Goal: Transaction & Acquisition: Purchase product/service

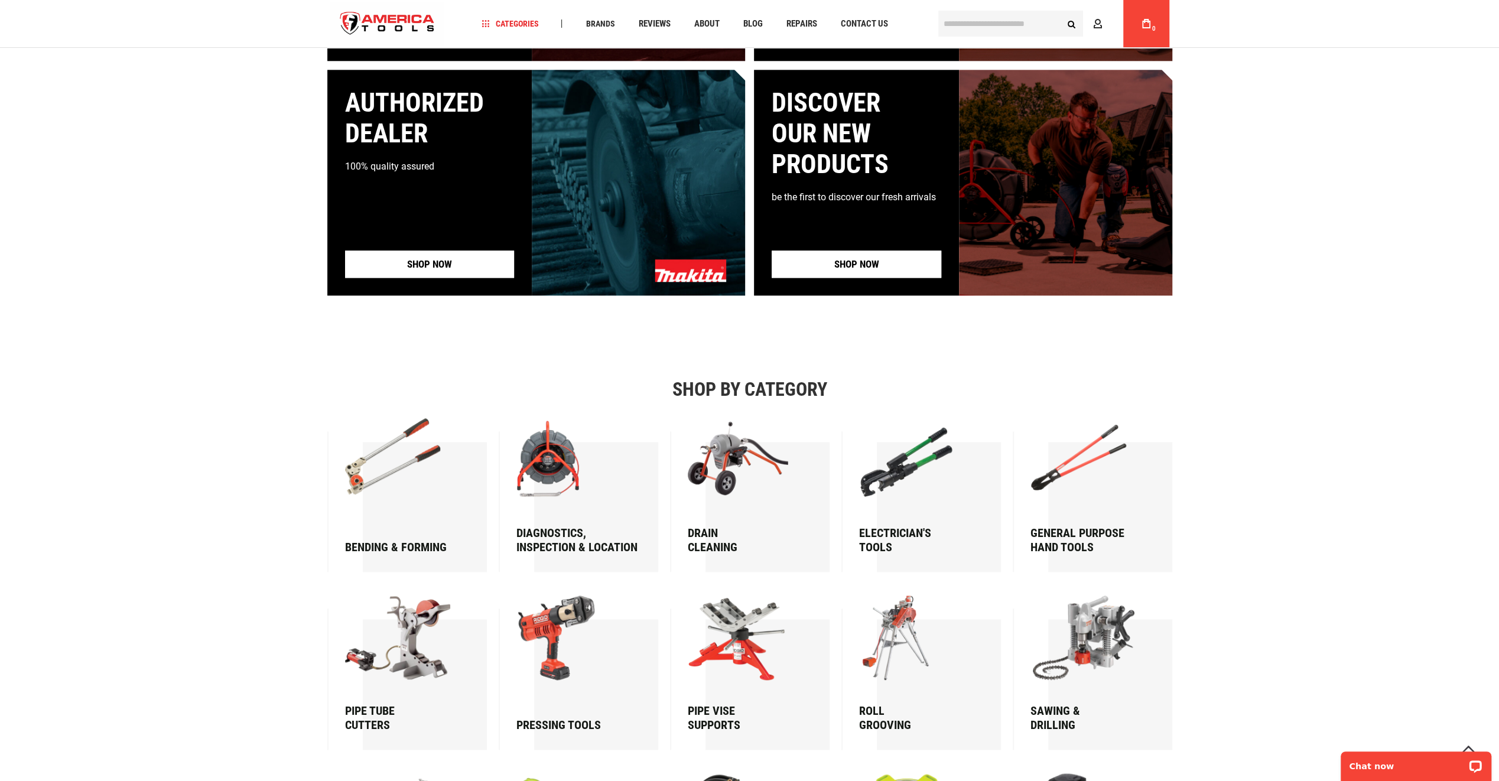
scroll to position [1477, 0]
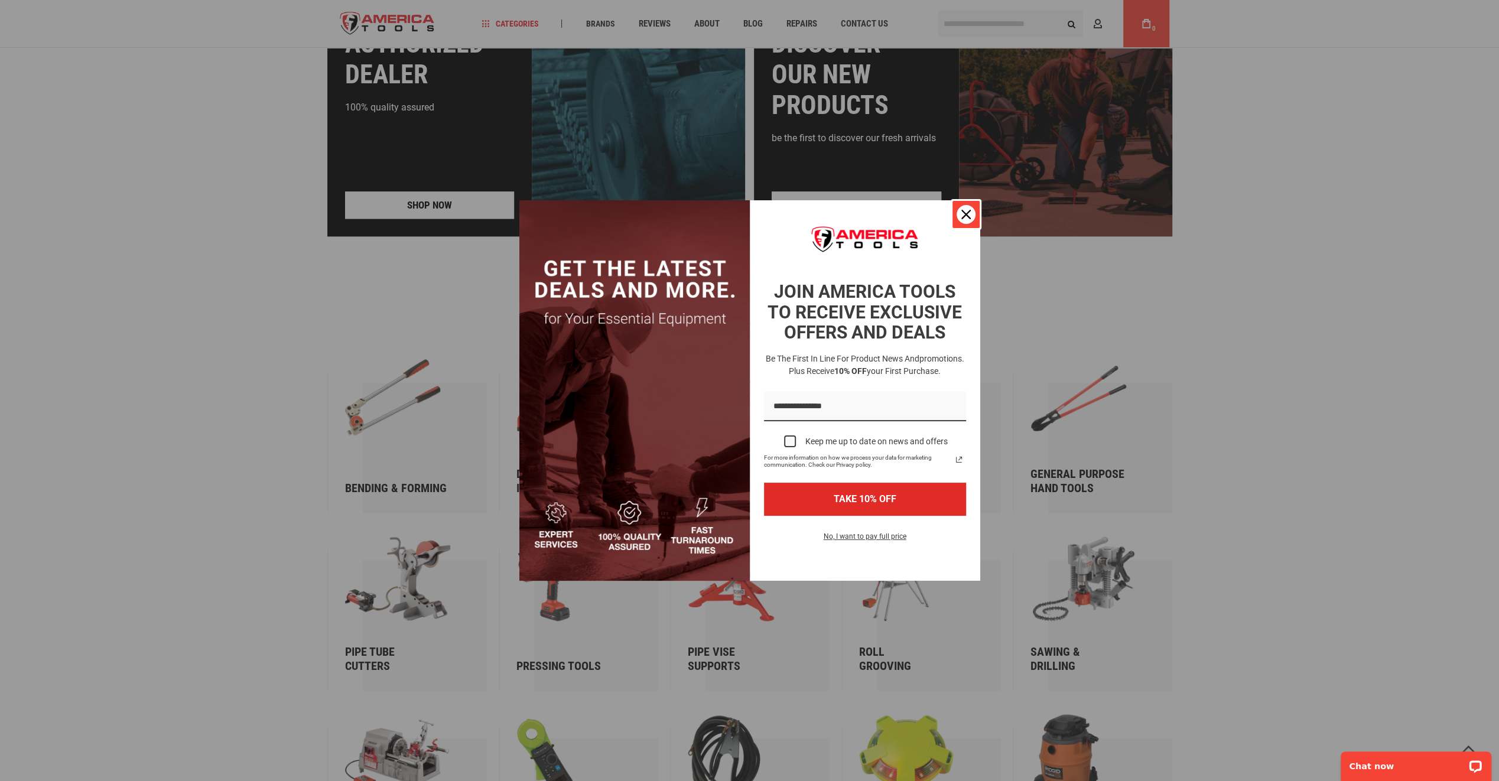
click at [962, 210] on icon "close icon" at bounding box center [966, 214] width 9 height 9
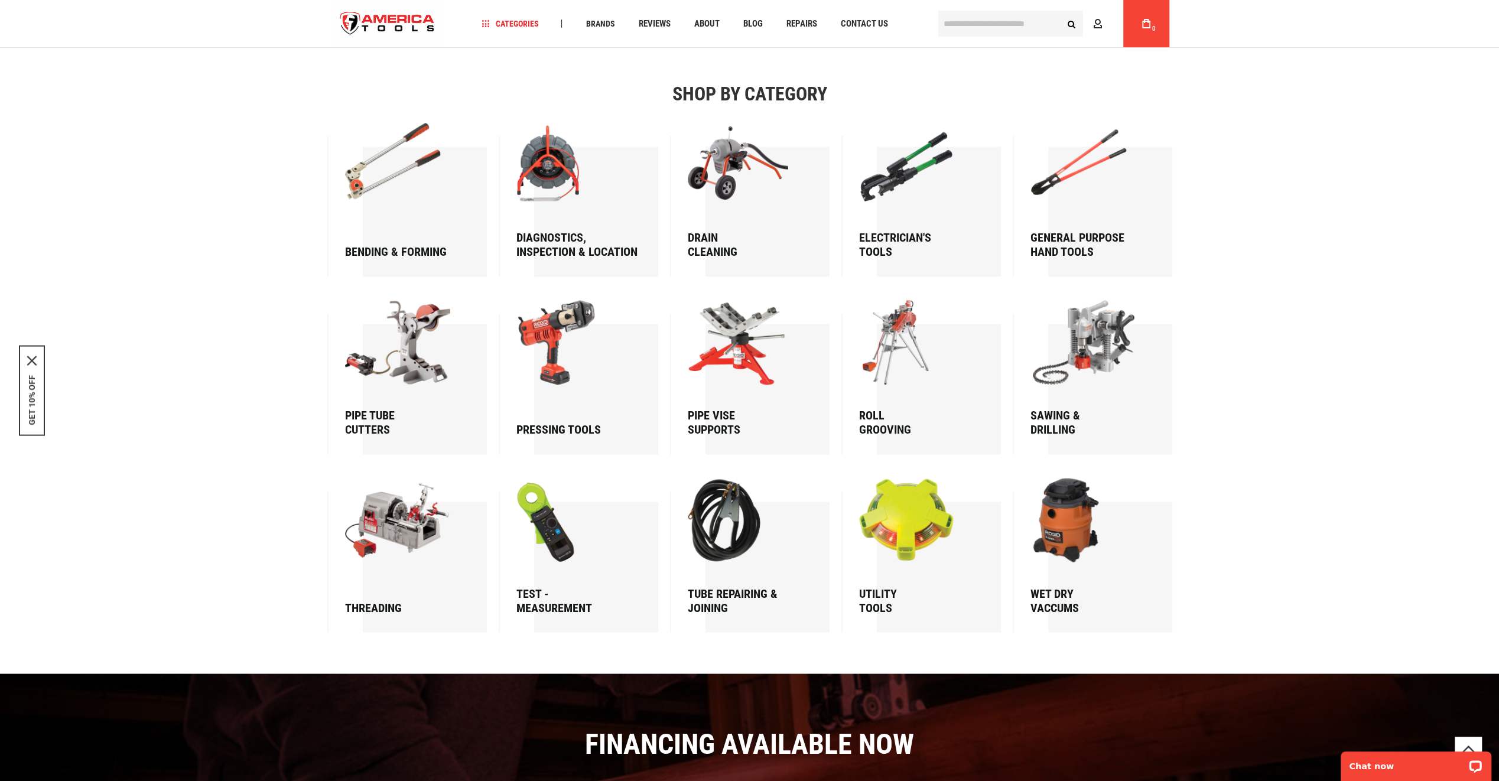
scroll to position [1596, 0]
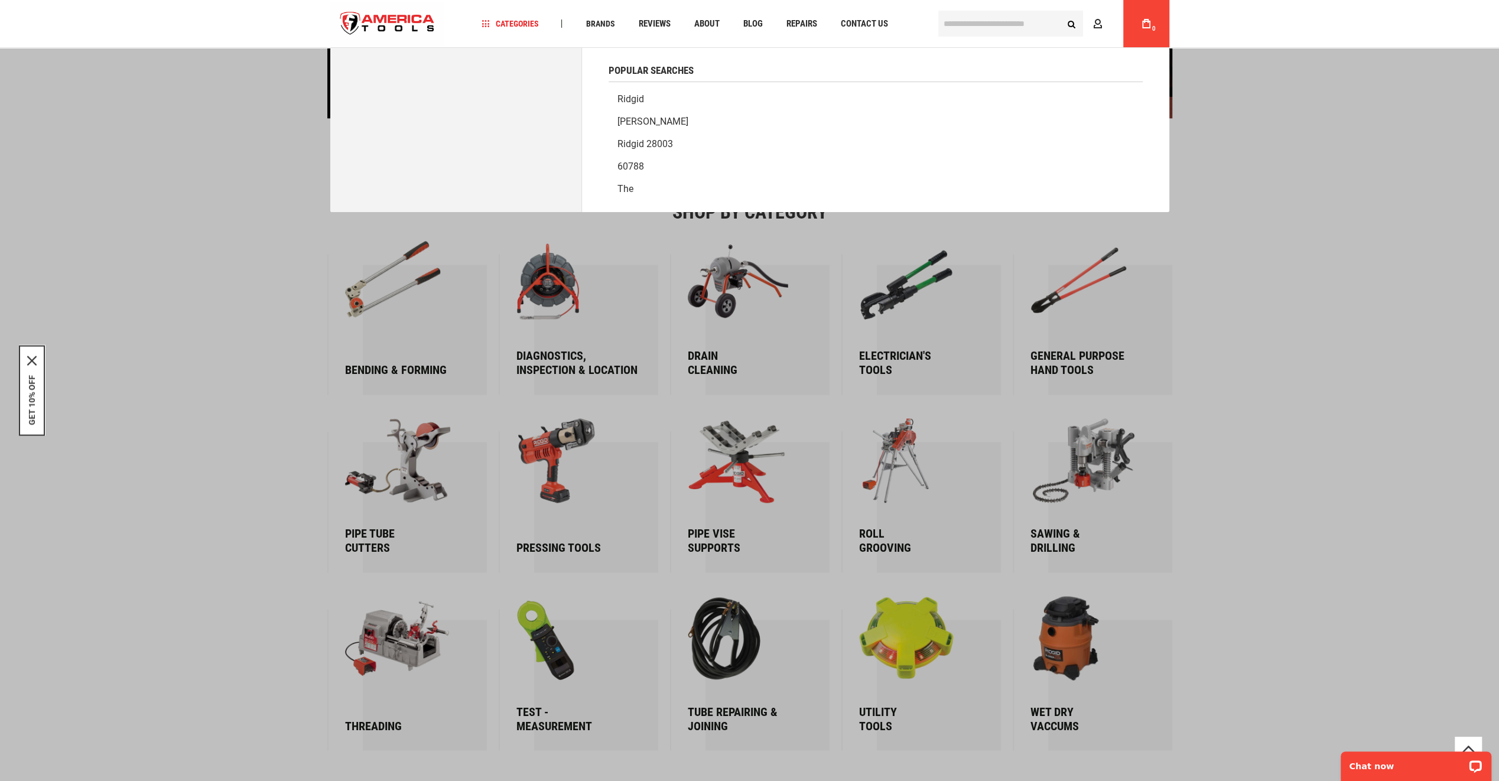
click at [987, 25] on input "text" at bounding box center [1010, 24] width 145 height 26
click at [626, 99] on link "Ridgid" at bounding box center [876, 99] width 534 height 22
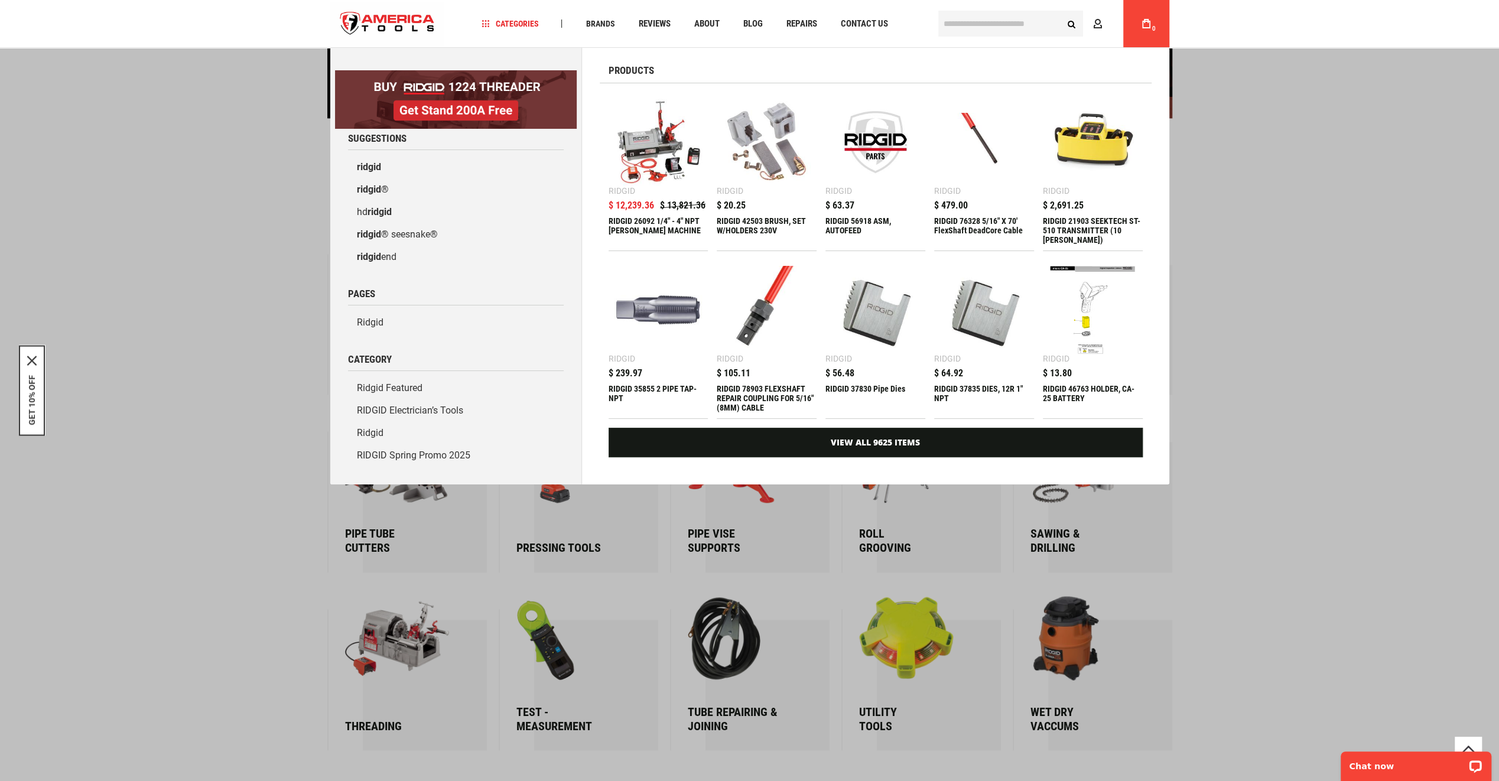
click at [993, 31] on input "text" at bounding box center [1010, 24] width 145 height 26
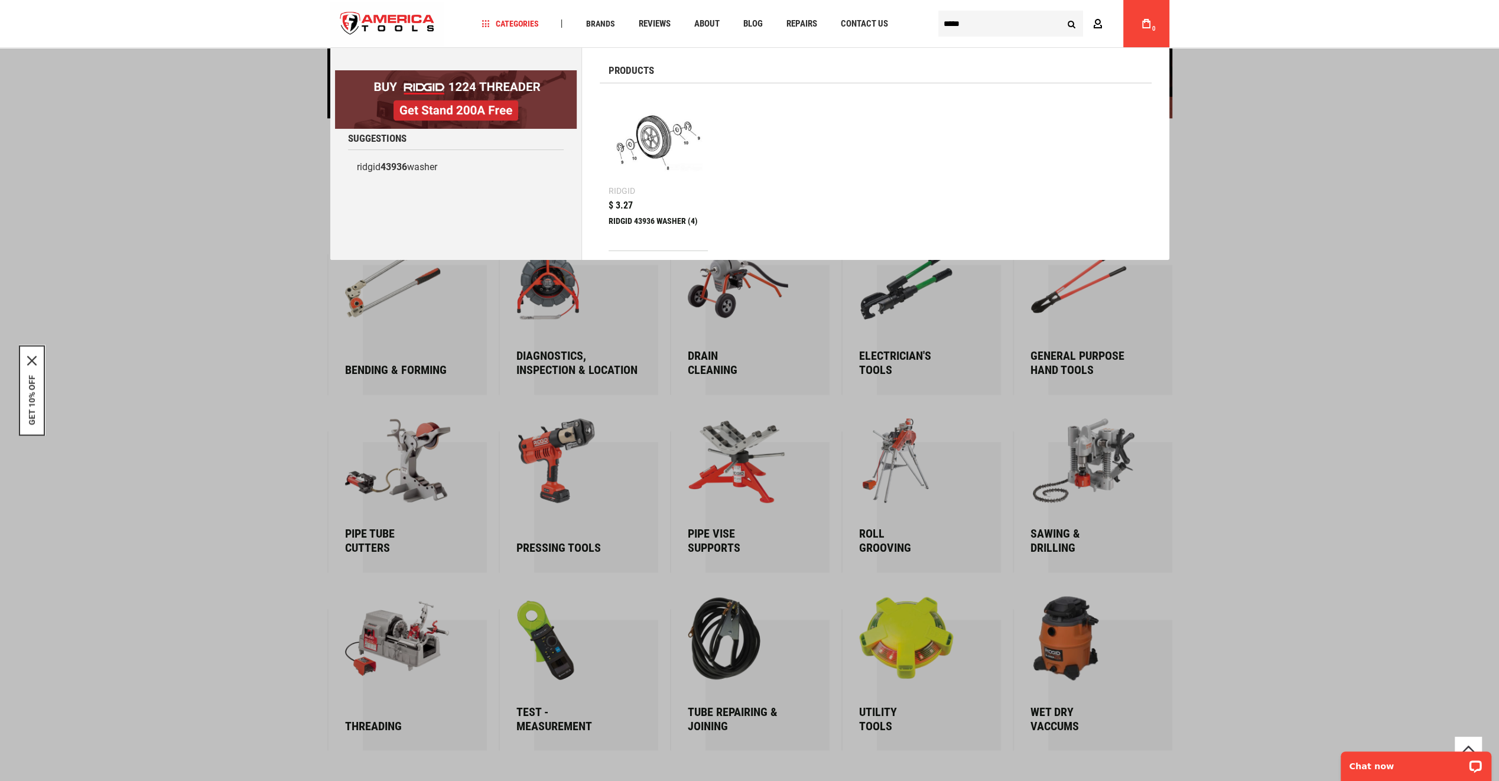
type input "*****"
click at [644, 217] on div "RIDGID 43936 WASHER (4)" at bounding box center [659, 230] width 100 height 28
